Goal: Task Accomplishment & Management: Use online tool/utility

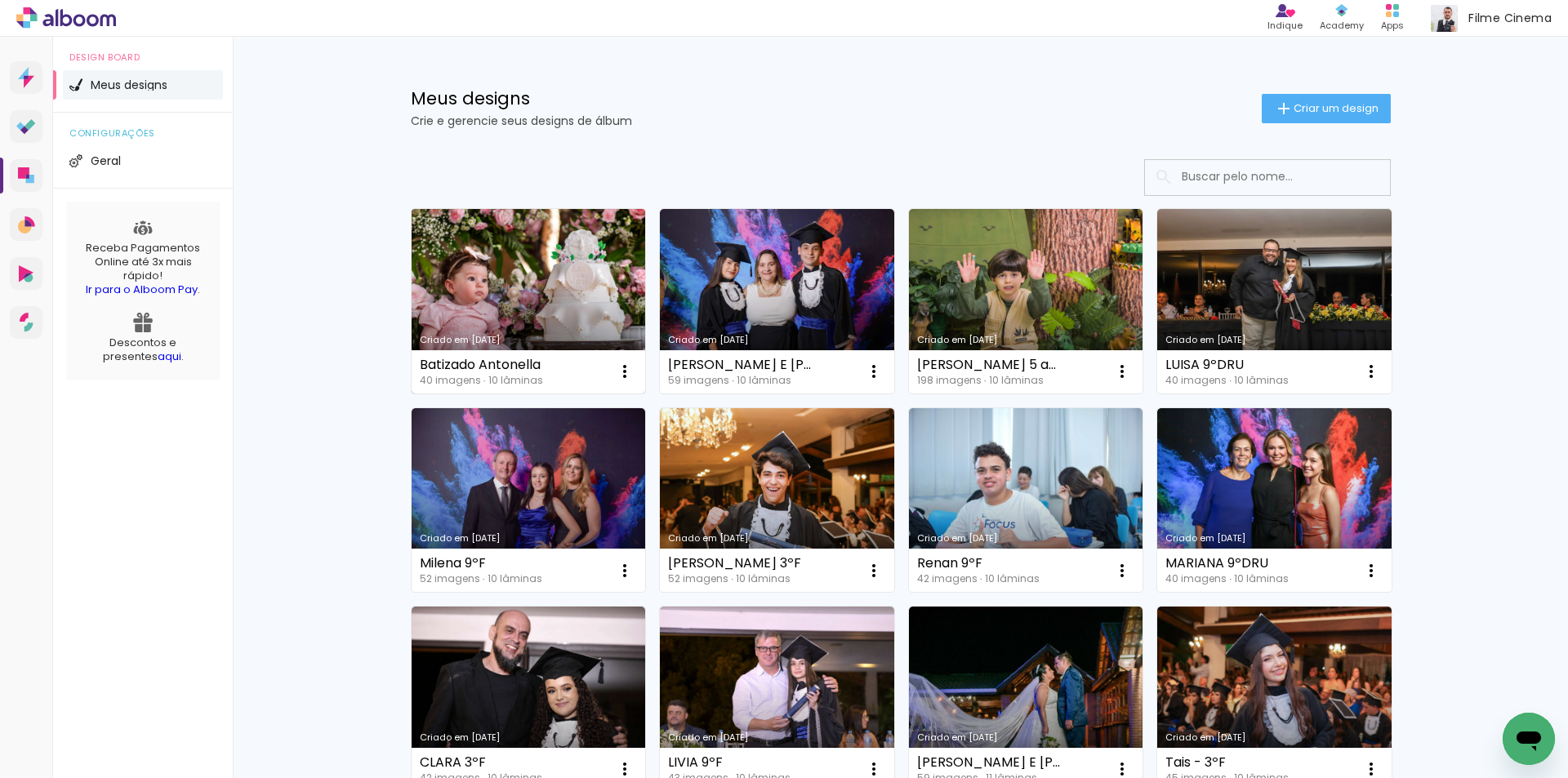
click at [441, 251] on link "Criado em [DATE]" at bounding box center [529, 302] width 235 height 185
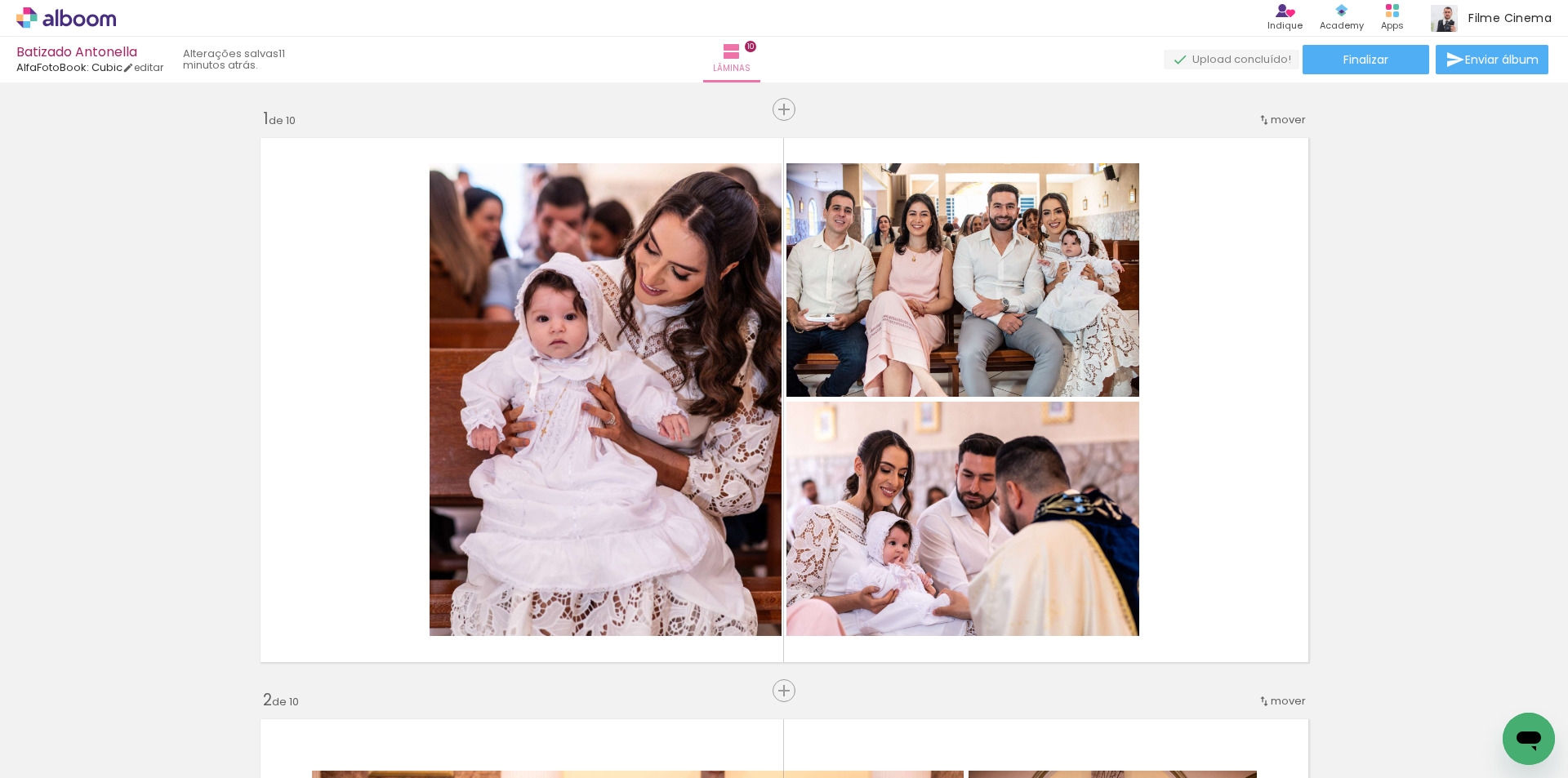
scroll to position [1062, 0]
